Goal: Use online tool/utility: Use online tool/utility

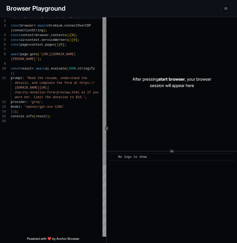
scroll to position [38, 0]
click at [36, 57] on div "import { chromium } from 'playwright' ; const browser = await chromium . connec…" at bounding box center [58, 178] width 95 height 328
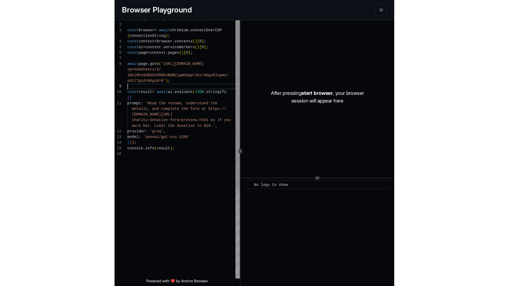
scroll to position [10, 0]
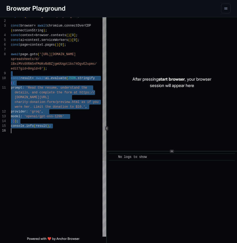
drag, startPoint x: 34, startPoint y: 74, endPoint x: 30, endPoint y: 142, distance: 67.7
click at [30, 142] on div "import { chromium } from 'playwright' ; const browser = await chromium . connec…" at bounding box center [58, 182] width 95 height 337
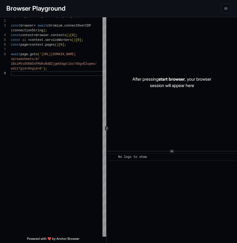
click at [138, 58] on div "After pressing start browser , your browser session will appear here" at bounding box center [172, 82] width 130 height 137
click at [67, 134] on div "import { chromium } from 'playwright' ; const browser = await chromium . connec…" at bounding box center [58, 154] width 95 height 280
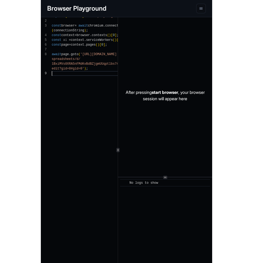
scroll to position [29, 0]
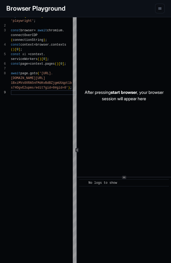
type textarea "**********"
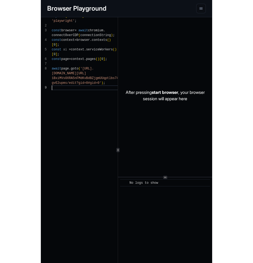
scroll to position [24, 0]
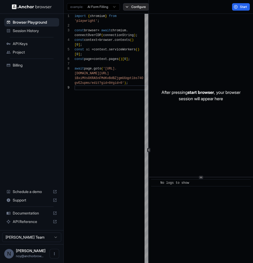
click at [135, 7] on button "Configure" at bounding box center [136, 6] width 26 height 7
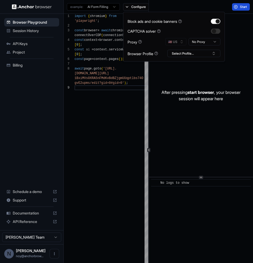
click at [237, 7] on button "Start" at bounding box center [241, 6] width 18 height 7
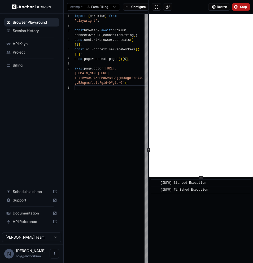
click at [237, 5] on button "Stop" at bounding box center [241, 6] width 18 height 7
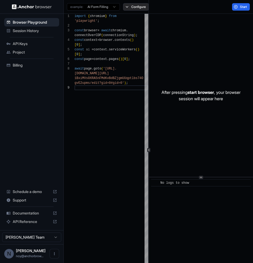
click at [131, 7] on button "Configure" at bounding box center [136, 6] width 26 height 7
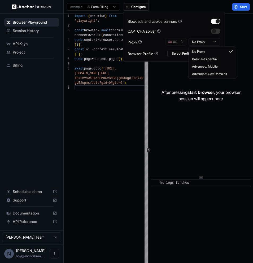
click at [205, 42] on html "**********" at bounding box center [126, 131] width 253 height 263
click at [237, 11] on div "Start" at bounding box center [201, 7] width 104 height 14
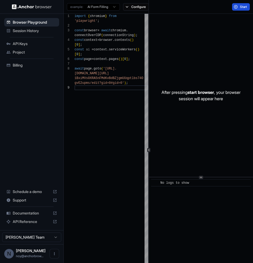
click at [237, 6] on button "Start" at bounding box center [241, 6] width 18 height 7
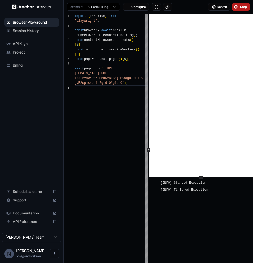
click at [237, 8] on button "Stop" at bounding box center [241, 6] width 18 height 7
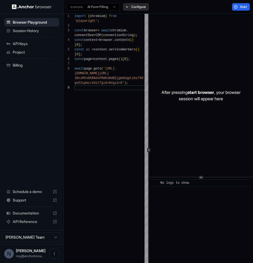
click at [139, 5] on button "Configure" at bounding box center [136, 6] width 26 height 7
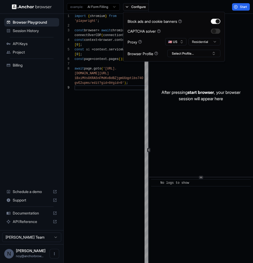
click at [202, 39] on html "**********" at bounding box center [126, 131] width 253 height 263
click at [237, 22] on div "After pressing start browser , your browser session will appear here" at bounding box center [201, 95] width 104 height 163
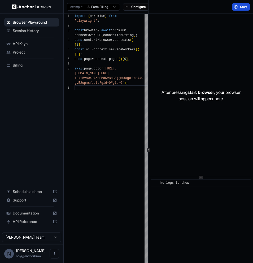
click at [237, 9] on button "Start" at bounding box center [241, 6] width 18 height 7
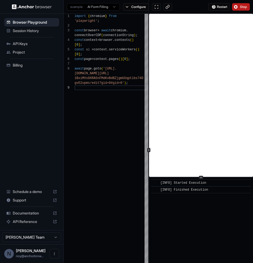
click at [237, 9] on button "Stop" at bounding box center [241, 6] width 18 height 7
